Goal: Task Accomplishment & Management: Use online tool/utility

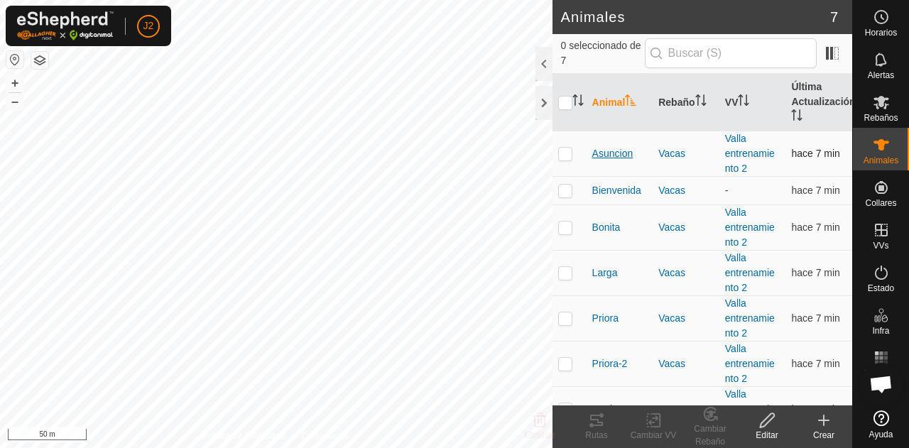
click at [616, 146] on span "Asuncion" at bounding box center [612, 153] width 41 height 15
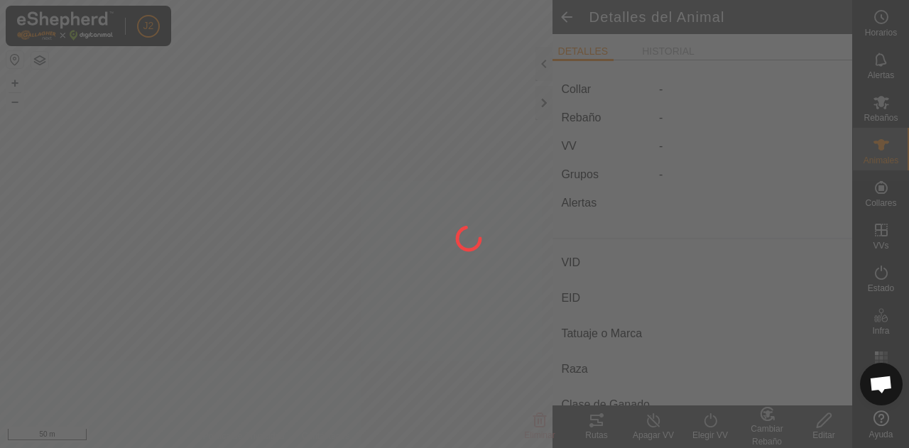
type input "Asuncion"
type input "-"
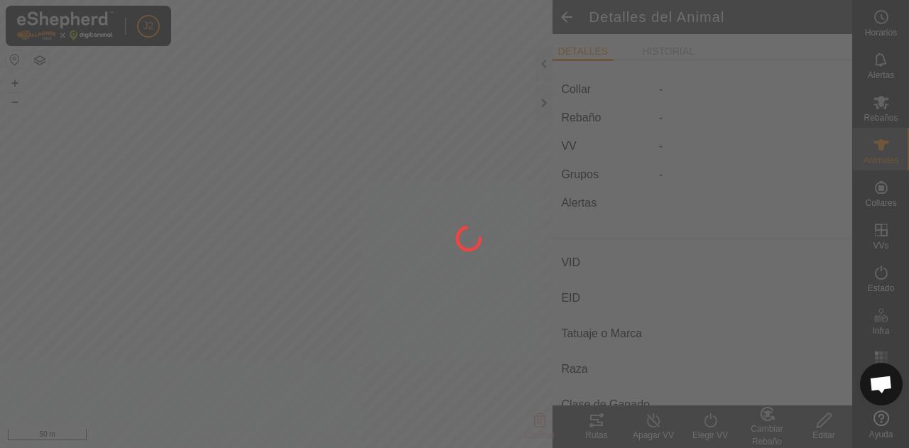
type input "0 kg"
type input "-"
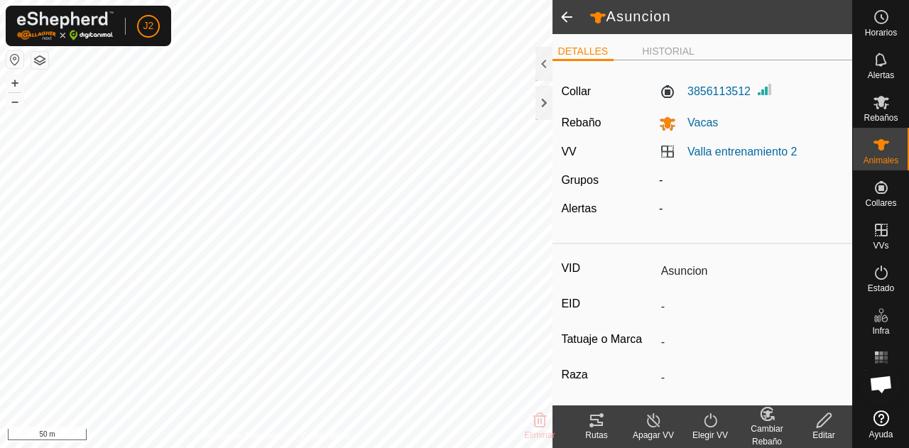
click at [601, 421] on icon at bounding box center [596, 420] width 17 height 17
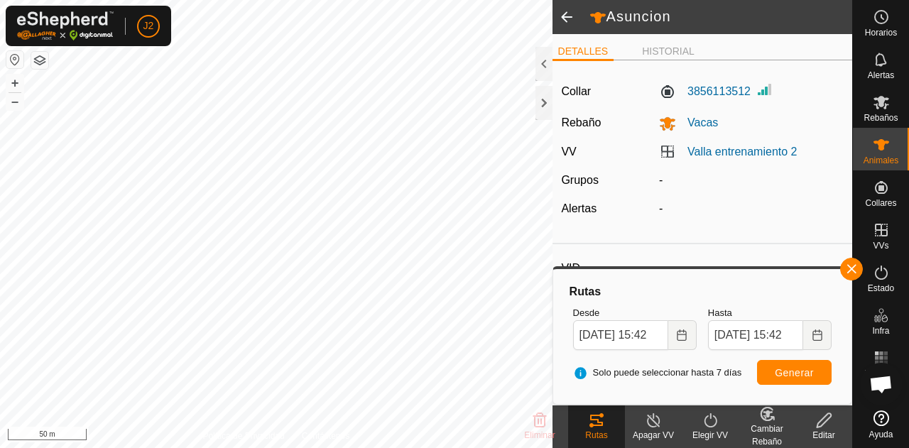
click at [564, 6] on span at bounding box center [566, 17] width 28 height 34
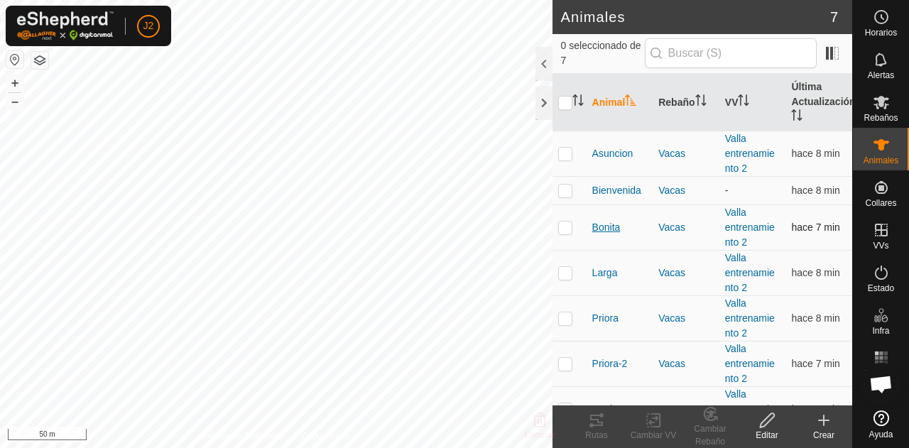
click at [602, 227] on span "Bonita" at bounding box center [606, 227] width 28 height 15
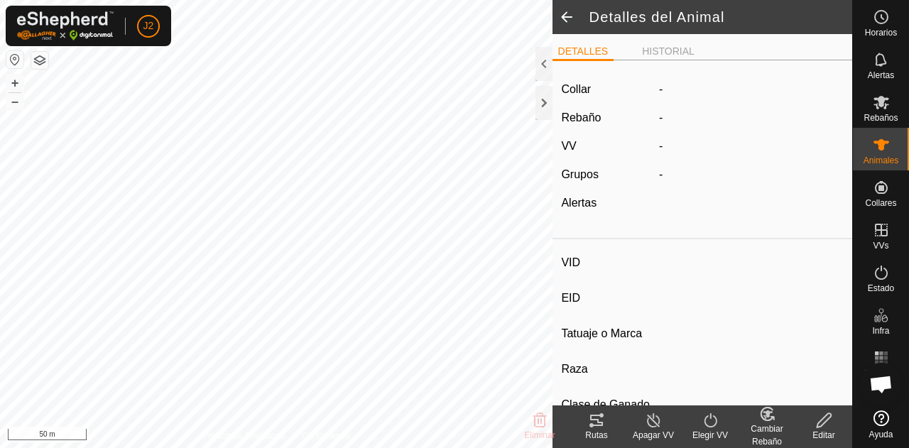
type input "Bonita"
type input "-"
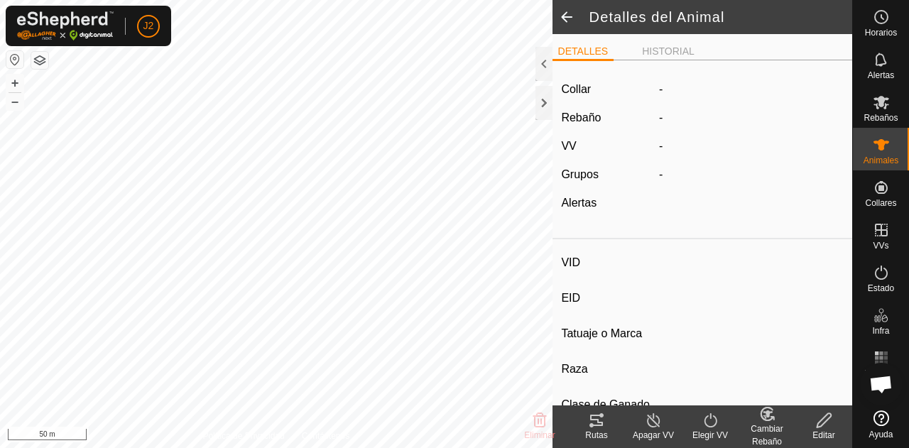
type input "0 kg"
type input "-"
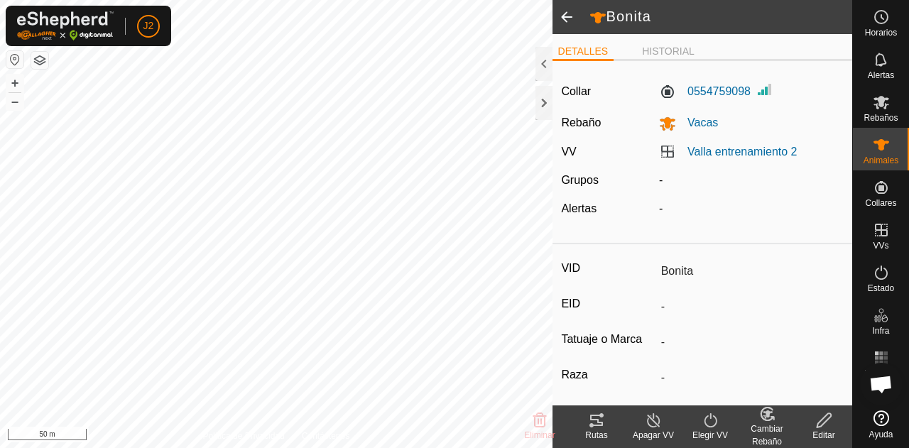
click at [592, 423] on icon at bounding box center [596, 420] width 17 height 17
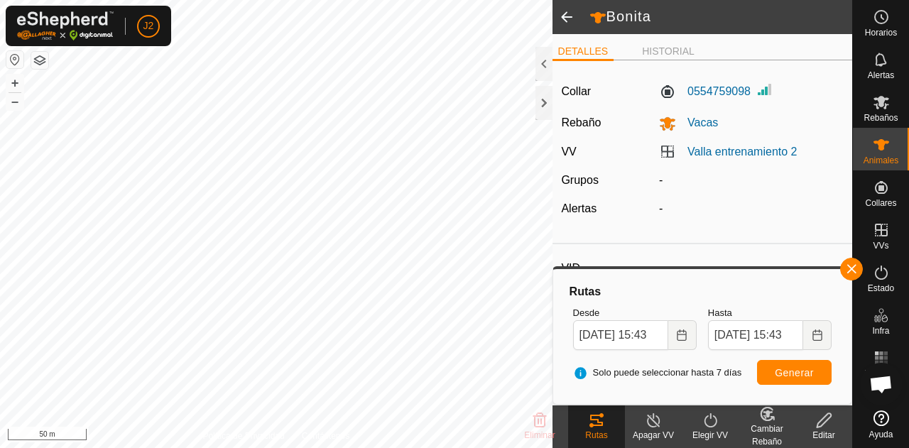
click at [565, 16] on span at bounding box center [566, 17] width 28 height 34
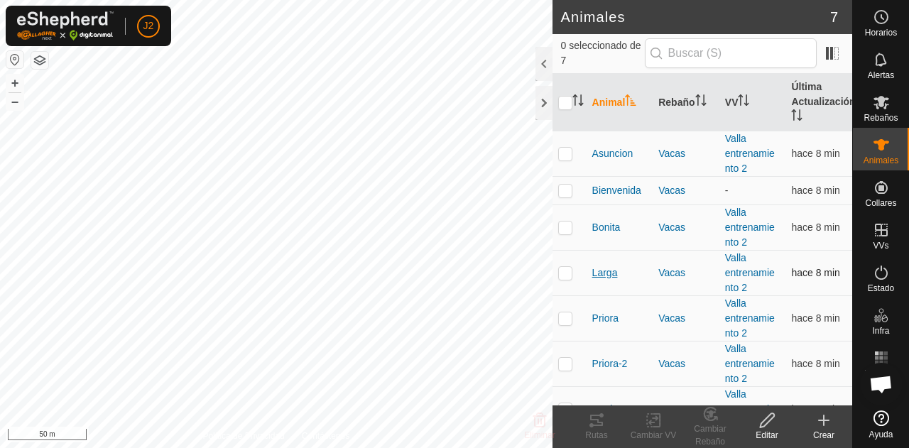
click at [605, 274] on span "Larga" at bounding box center [605, 273] width 26 height 15
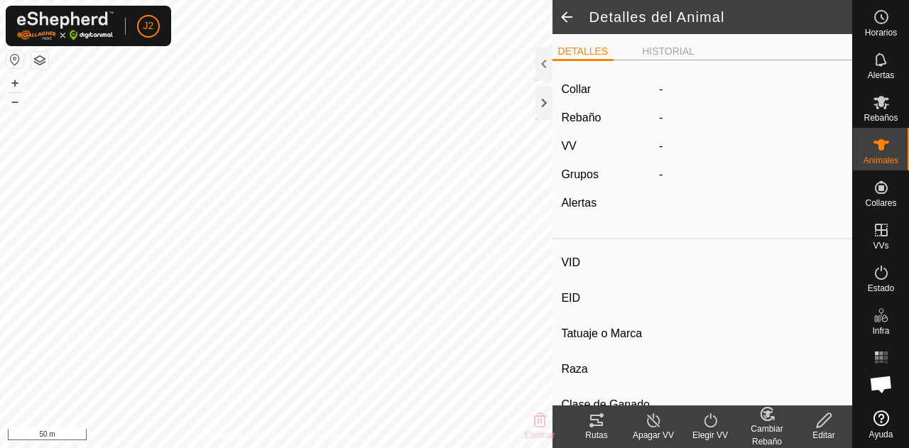
type input "Larga"
type input "-"
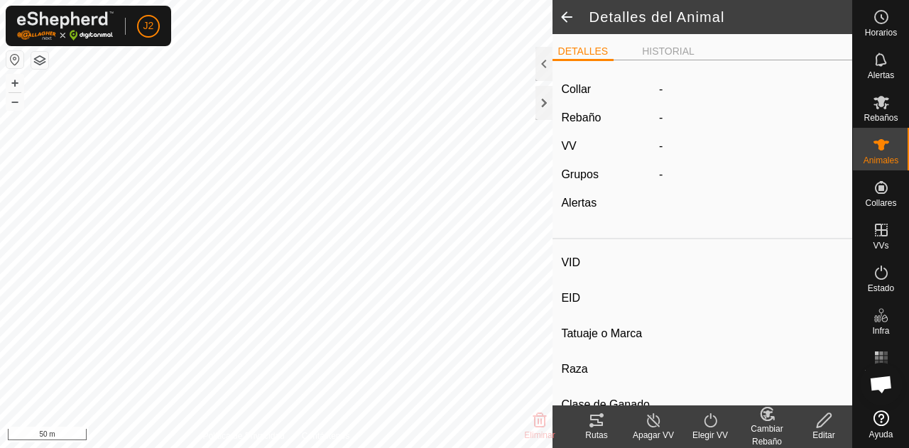
type input "0 kg"
type input "-"
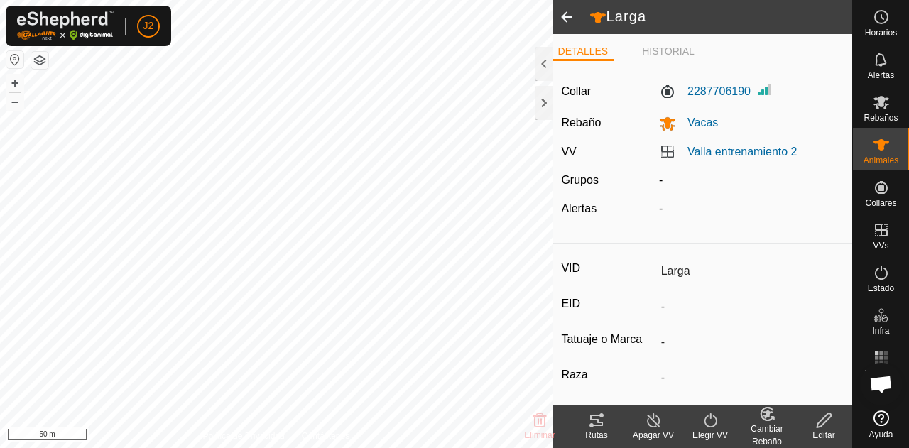
click at [591, 416] on icon at bounding box center [596, 420] width 13 height 11
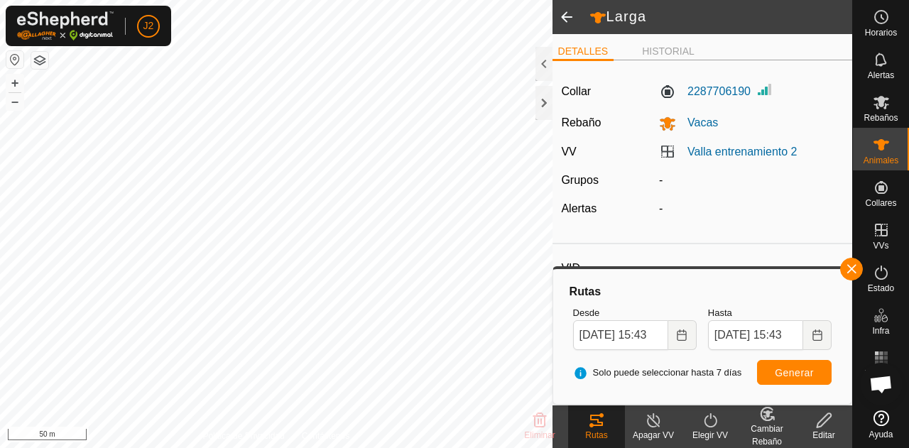
click at [570, 16] on span at bounding box center [566, 17] width 28 height 34
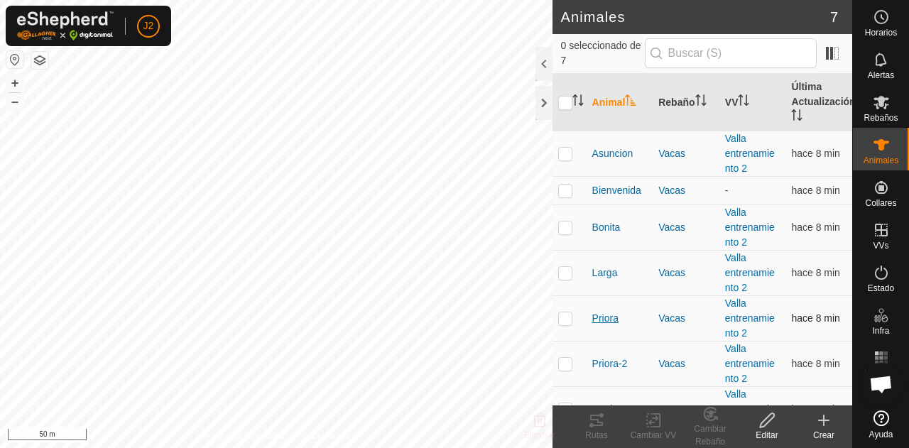
click at [610, 322] on span "Priora" at bounding box center [605, 318] width 26 height 15
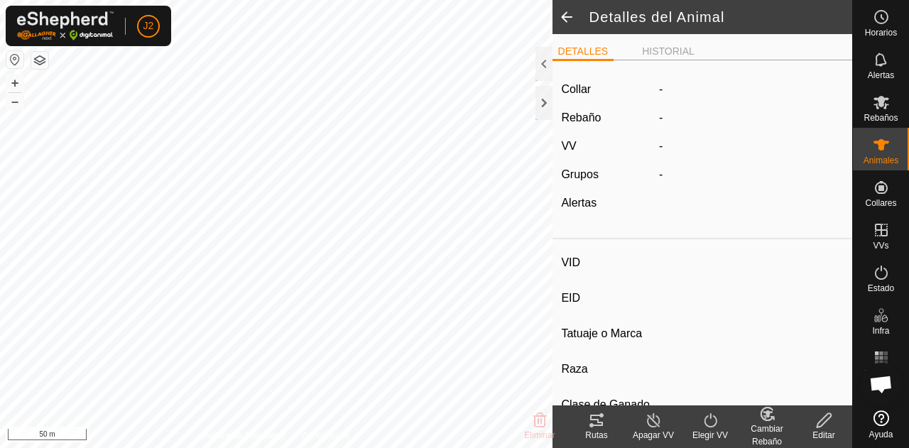
type input "Priora"
type input "-"
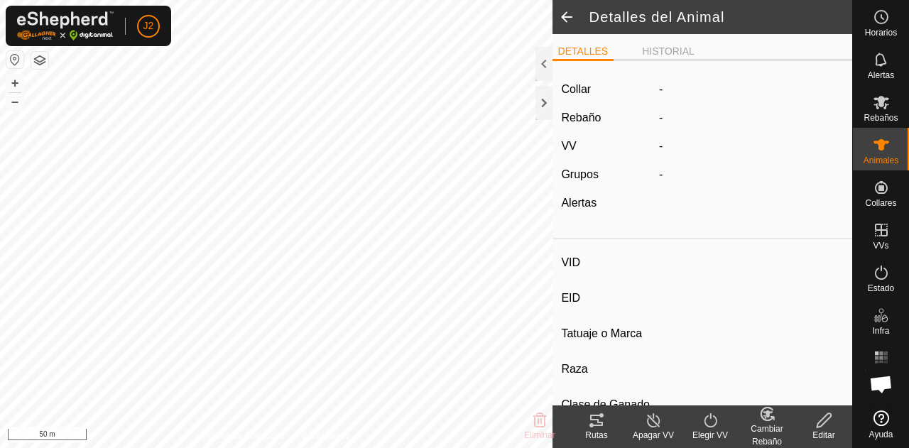
type input "0 kg"
type input "-"
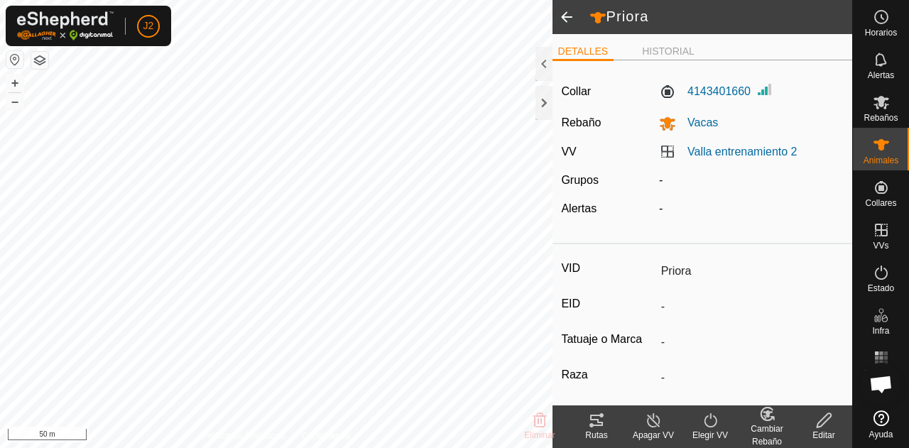
click at [601, 423] on icon at bounding box center [596, 420] width 13 height 11
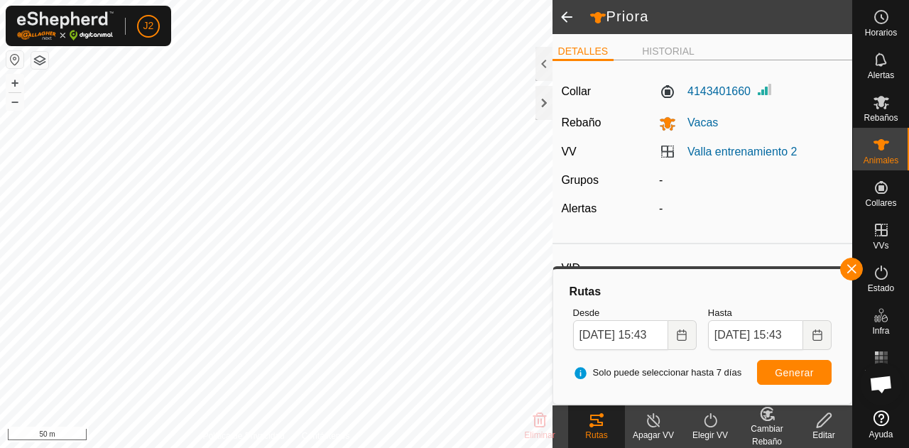
click at [567, 21] on span at bounding box center [566, 17] width 28 height 34
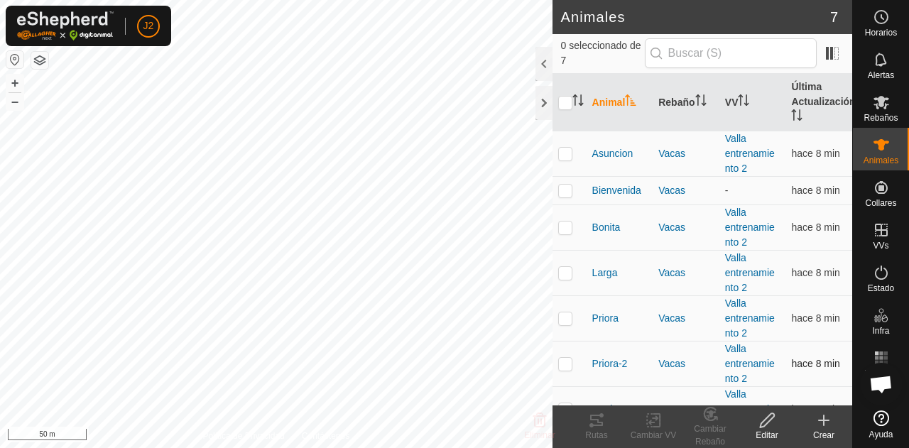
scroll to position [24, 0]
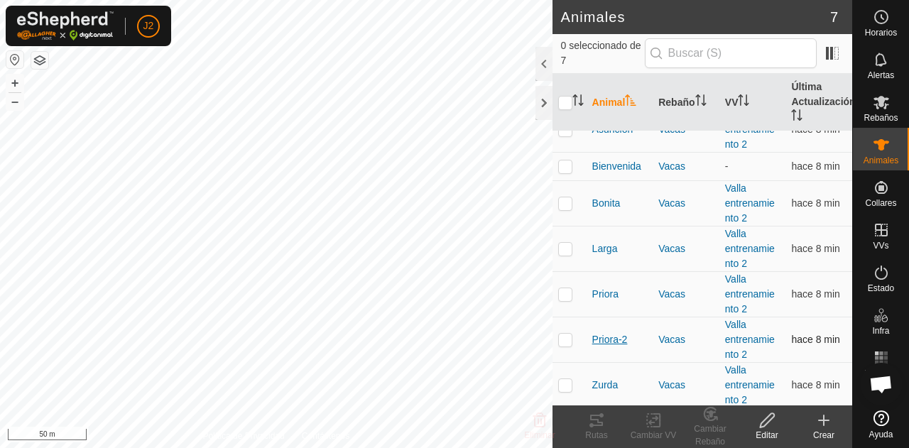
click at [612, 343] on span "Priora-2" at bounding box center [610, 339] width 36 height 15
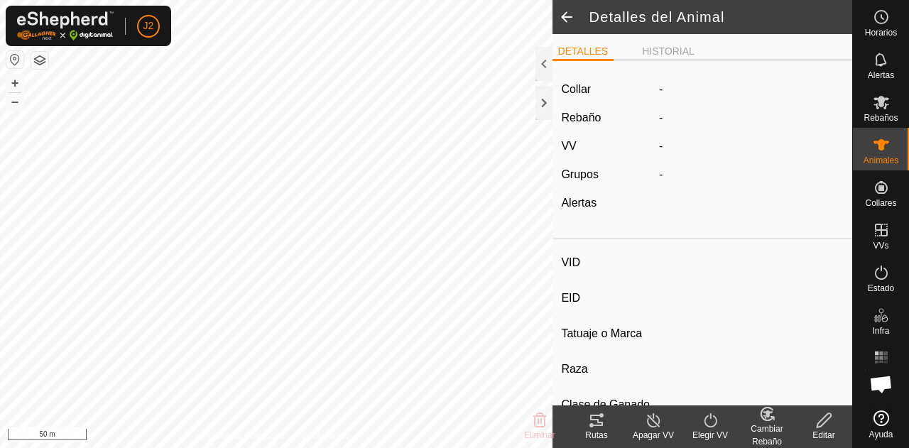
type input "Priora-2"
type input "-"
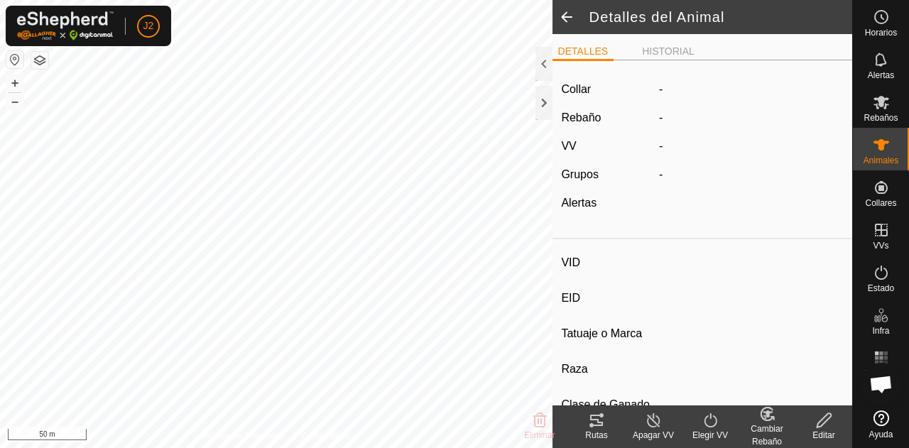
type input "0 kg"
type input "-"
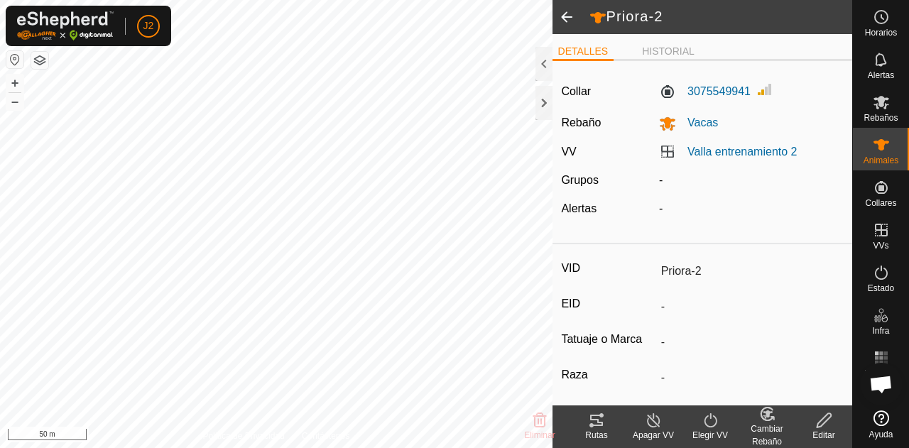
click at [592, 435] on div "Rutas" at bounding box center [596, 435] width 57 height 13
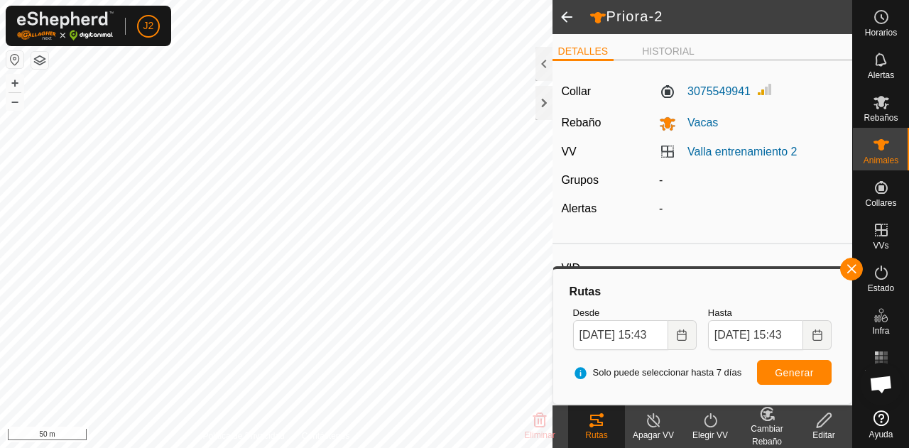
click at [567, 17] on span at bounding box center [566, 17] width 28 height 34
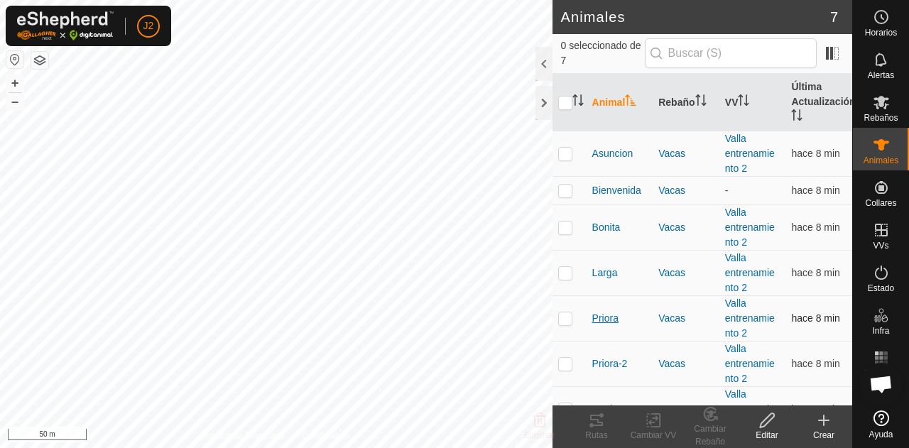
scroll to position [24, 0]
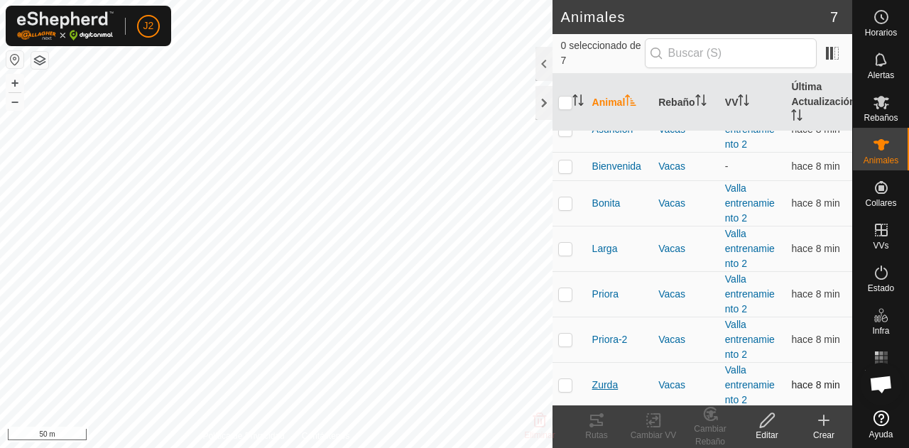
click at [599, 378] on span "Zurda" at bounding box center [605, 385] width 26 height 15
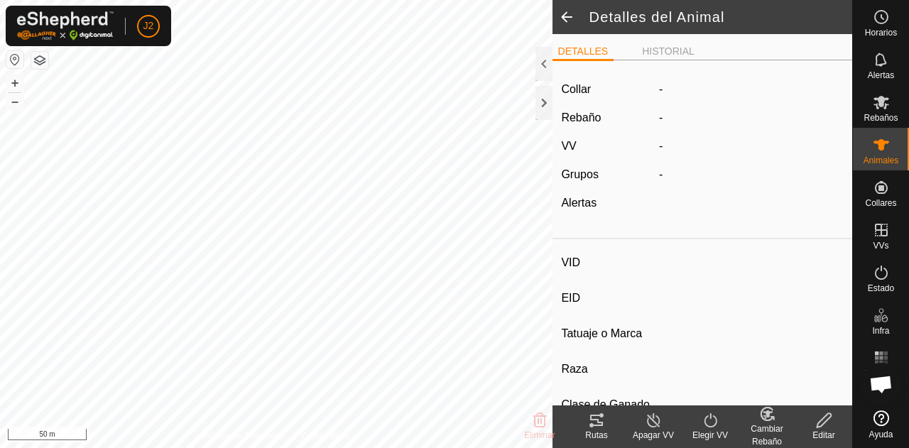
type input "Zurda"
type input "-"
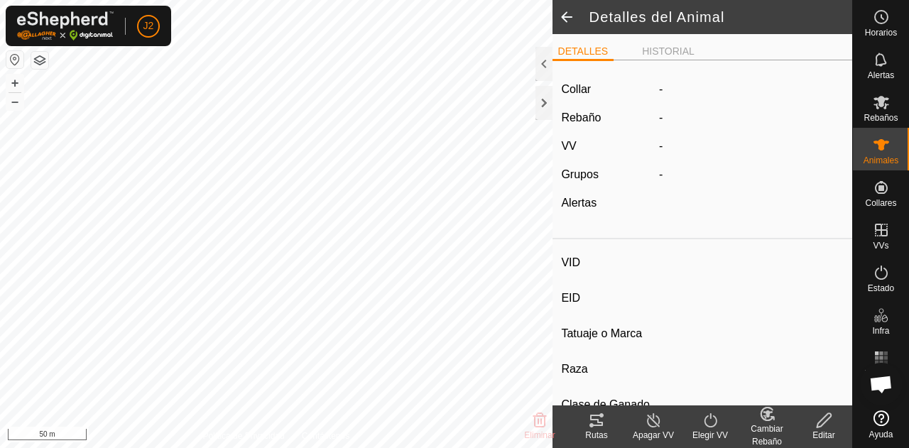
type input "0 kg"
type input "-"
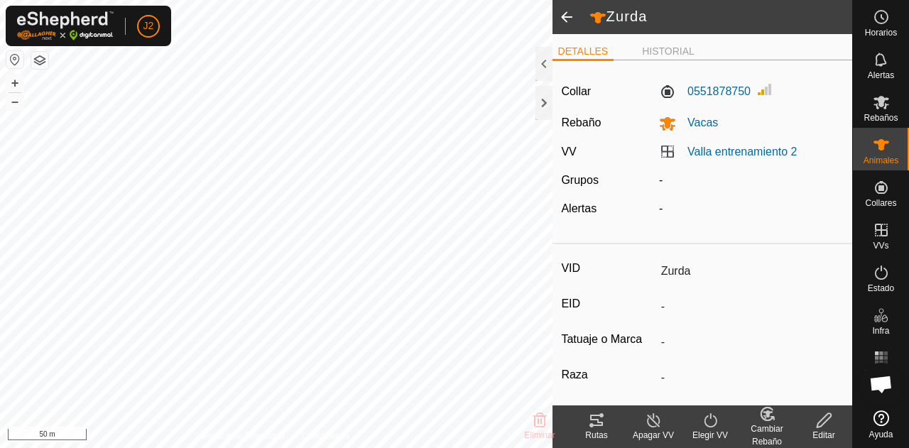
click at [602, 432] on div "Rutas" at bounding box center [596, 435] width 57 height 13
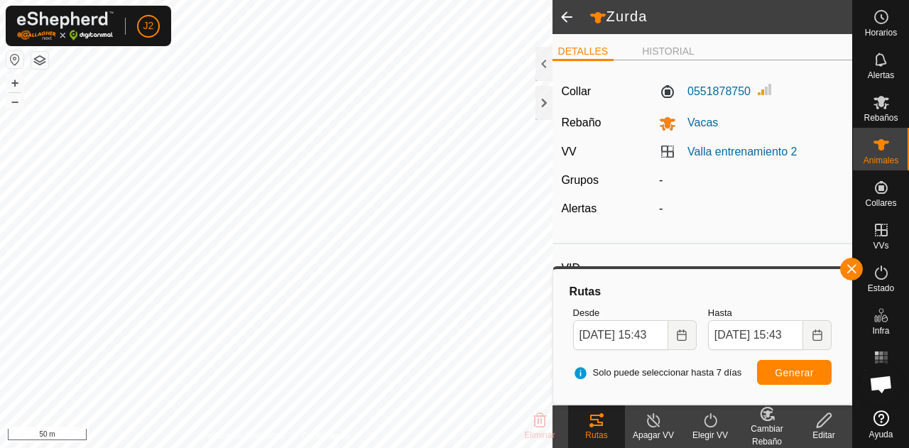
click at [567, 17] on span at bounding box center [566, 17] width 28 height 34
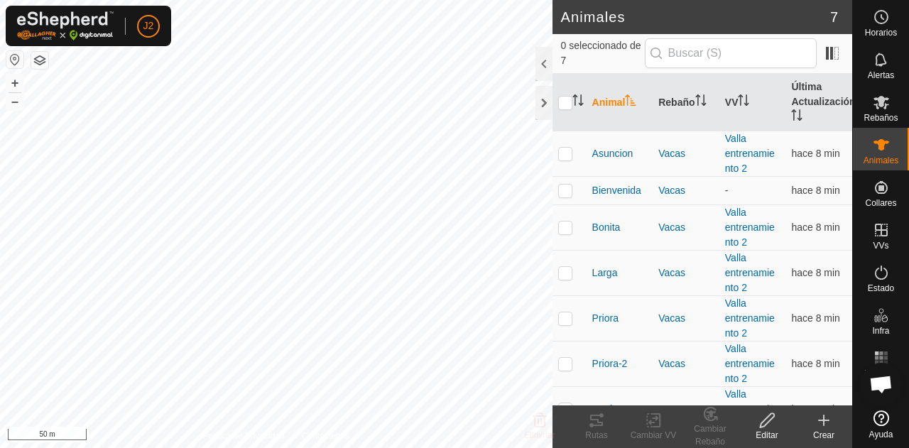
click at [881, 364] on span "Chat abierto" at bounding box center [881, 384] width 43 height 43
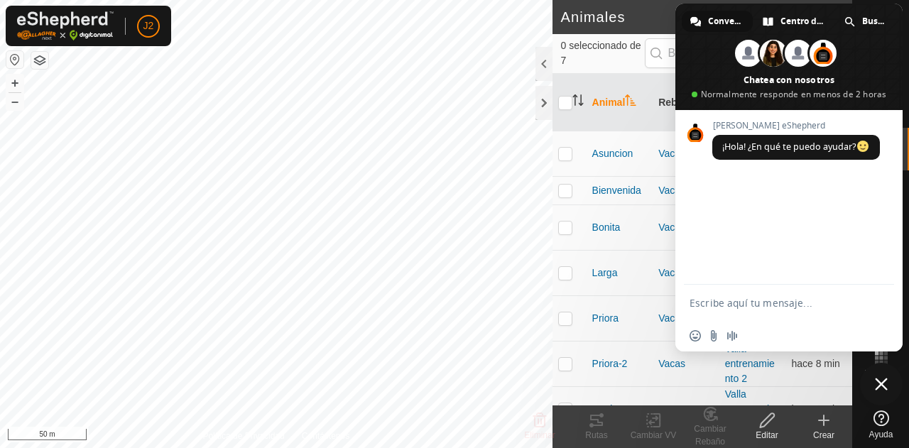
click at [883, 386] on span "Cerrar el chat" at bounding box center [881, 384] width 13 height 13
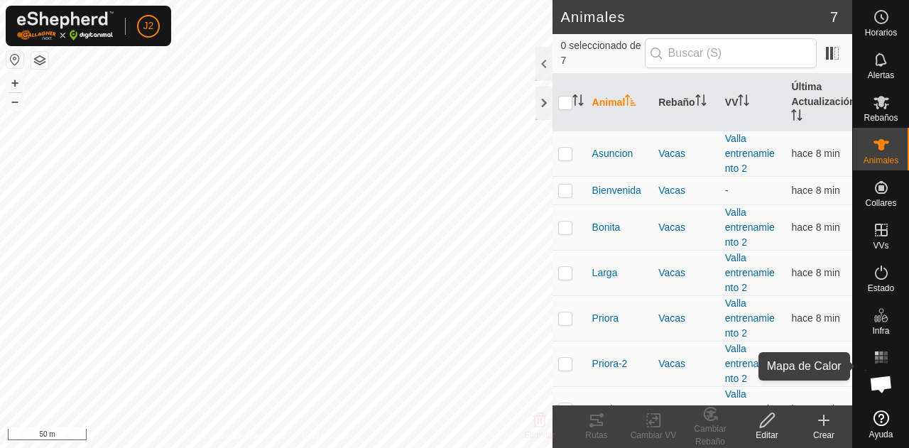
click at [879, 352] on rect at bounding box center [881, 354] width 4 height 4
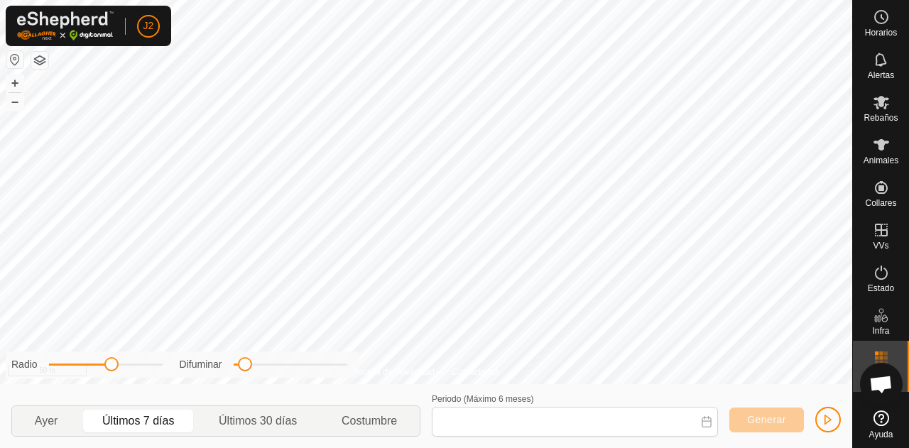
type input "[DATE] - [DATE]"
